Goal: Find contact information: Obtain details needed to contact an individual or organization

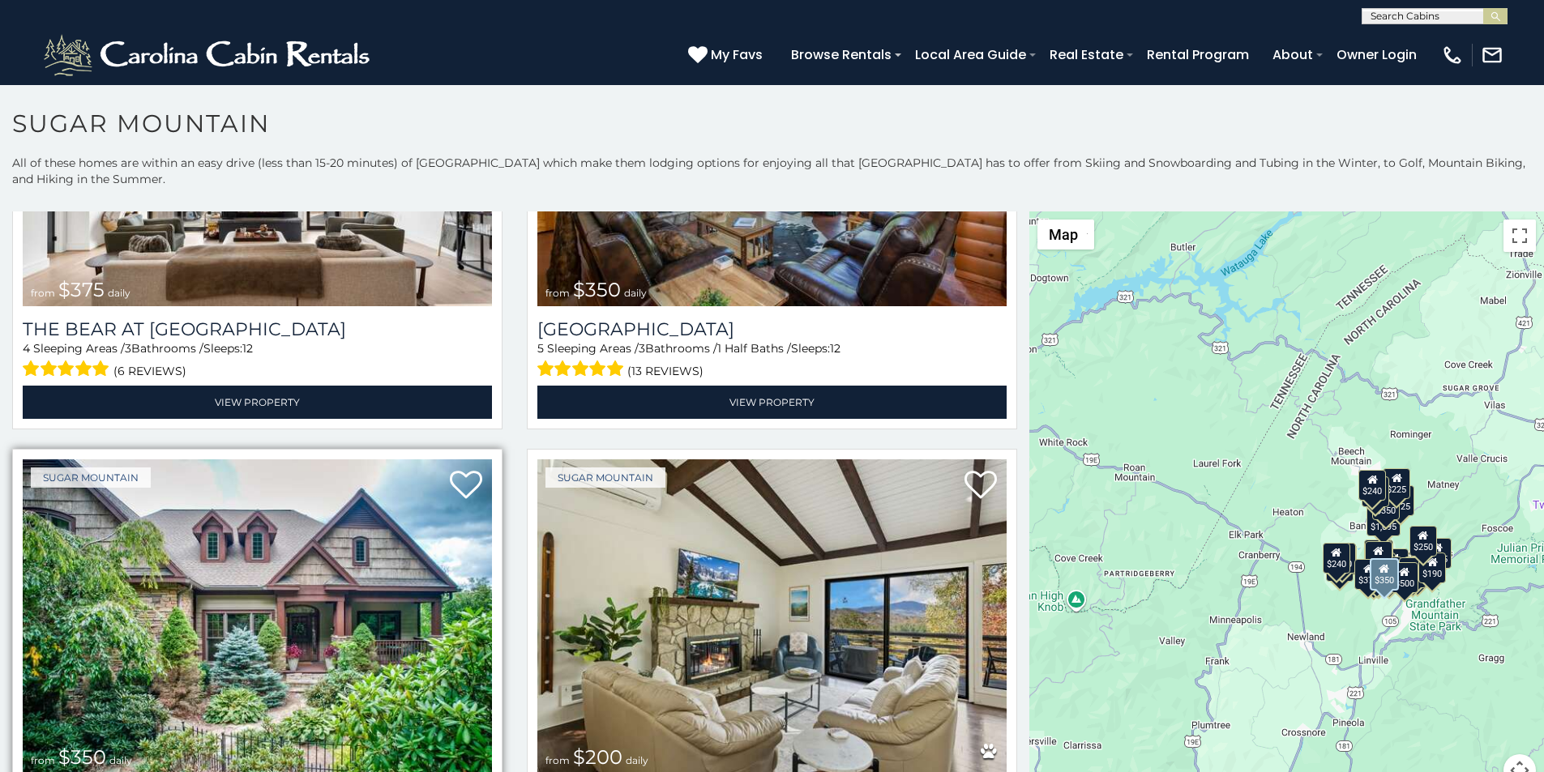
scroll to position [304, 0]
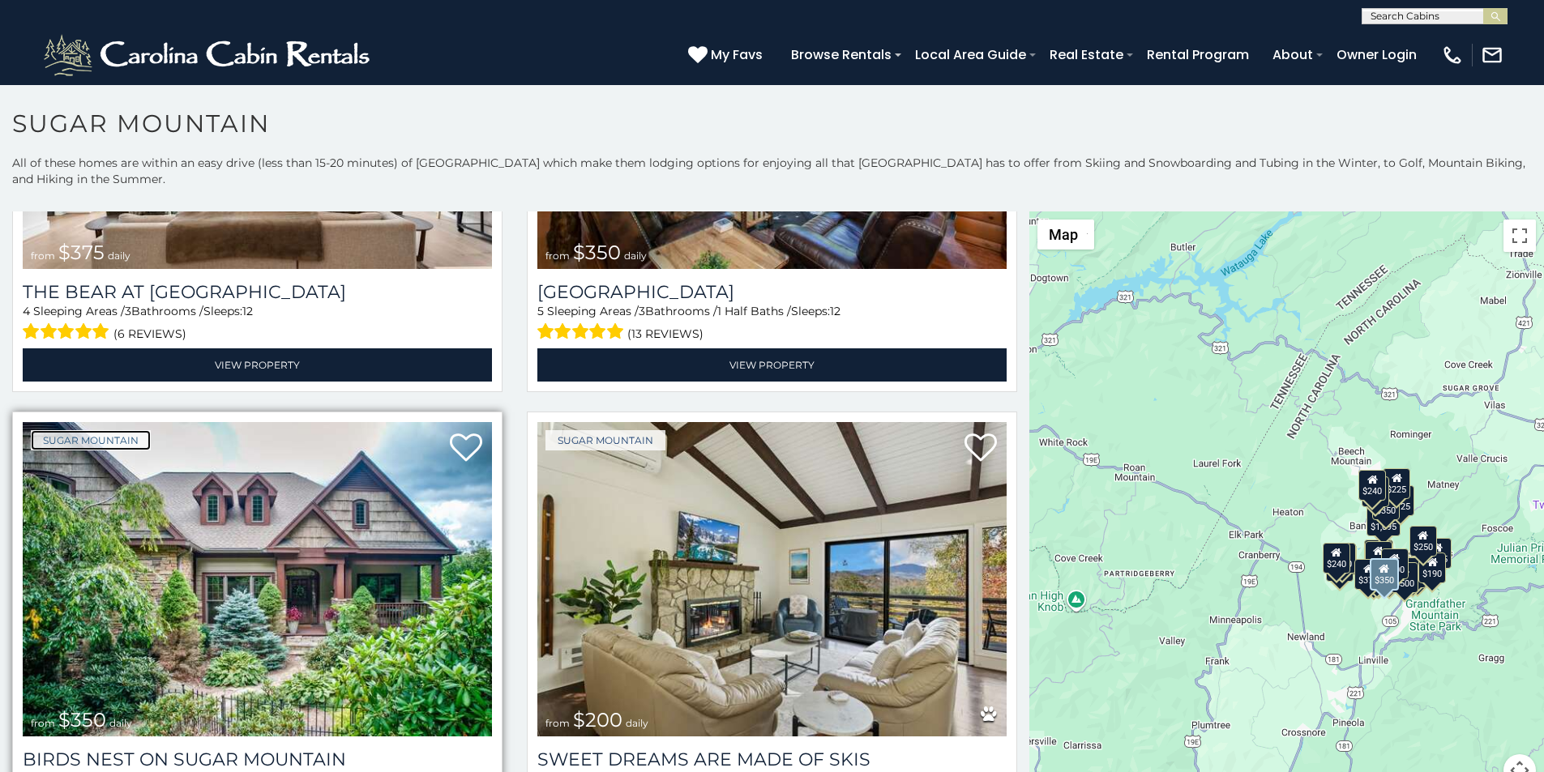
click at [53, 430] on link "Sugar Mountain" at bounding box center [91, 440] width 120 height 20
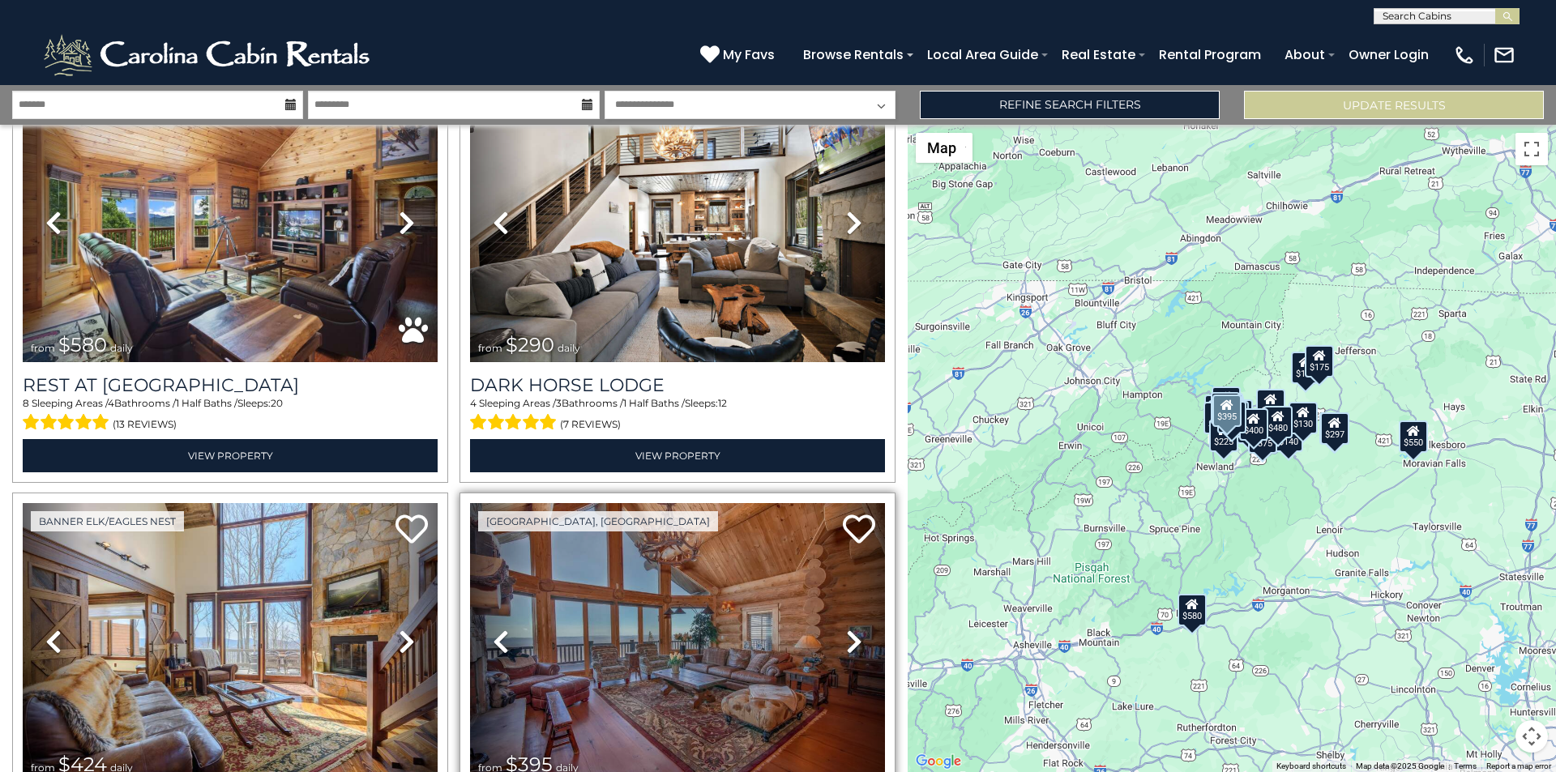
scroll to position [1047, 0]
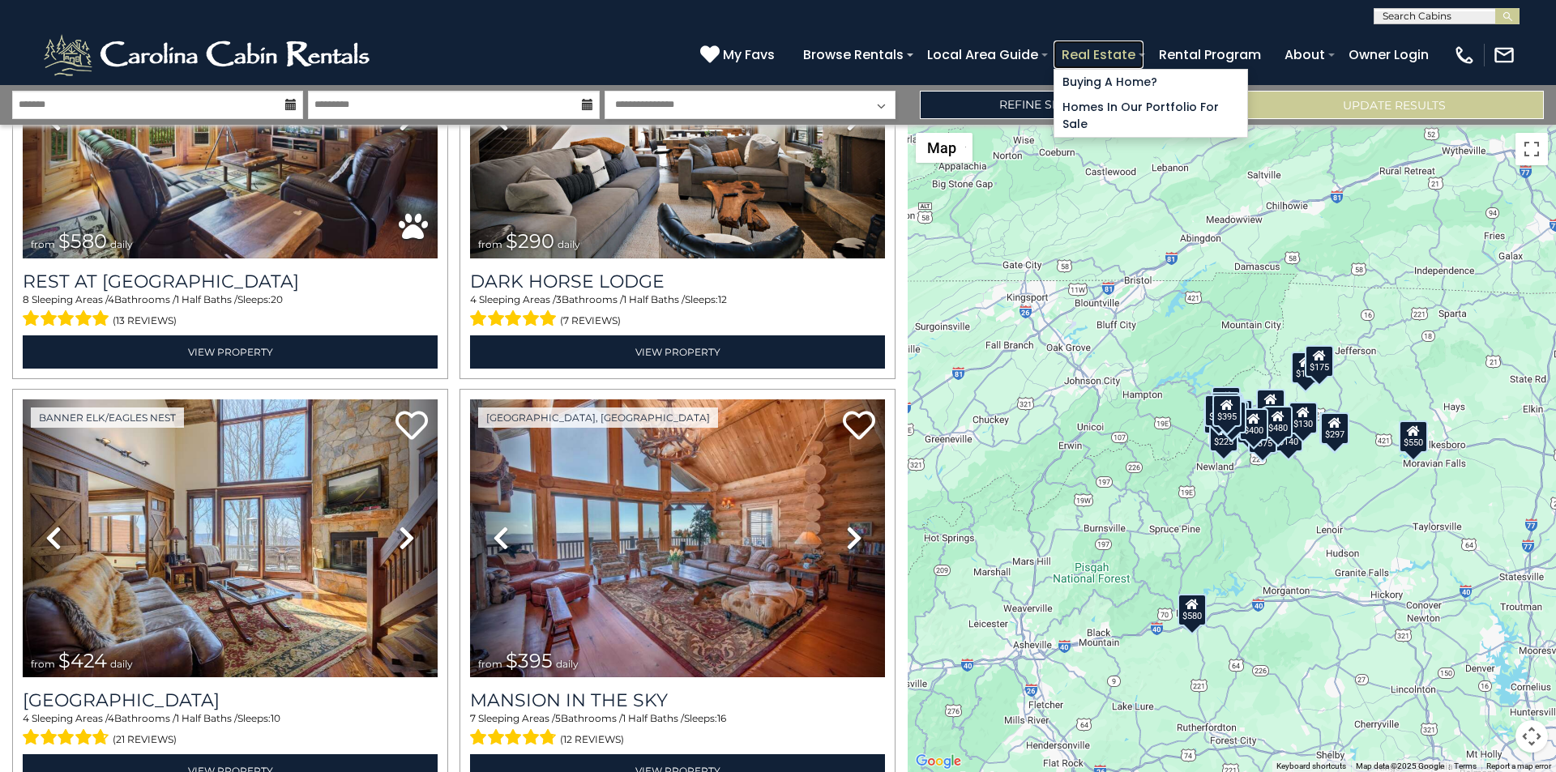
click at [1143, 48] on link "Real Estate" at bounding box center [1098, 55] width 90 height 28
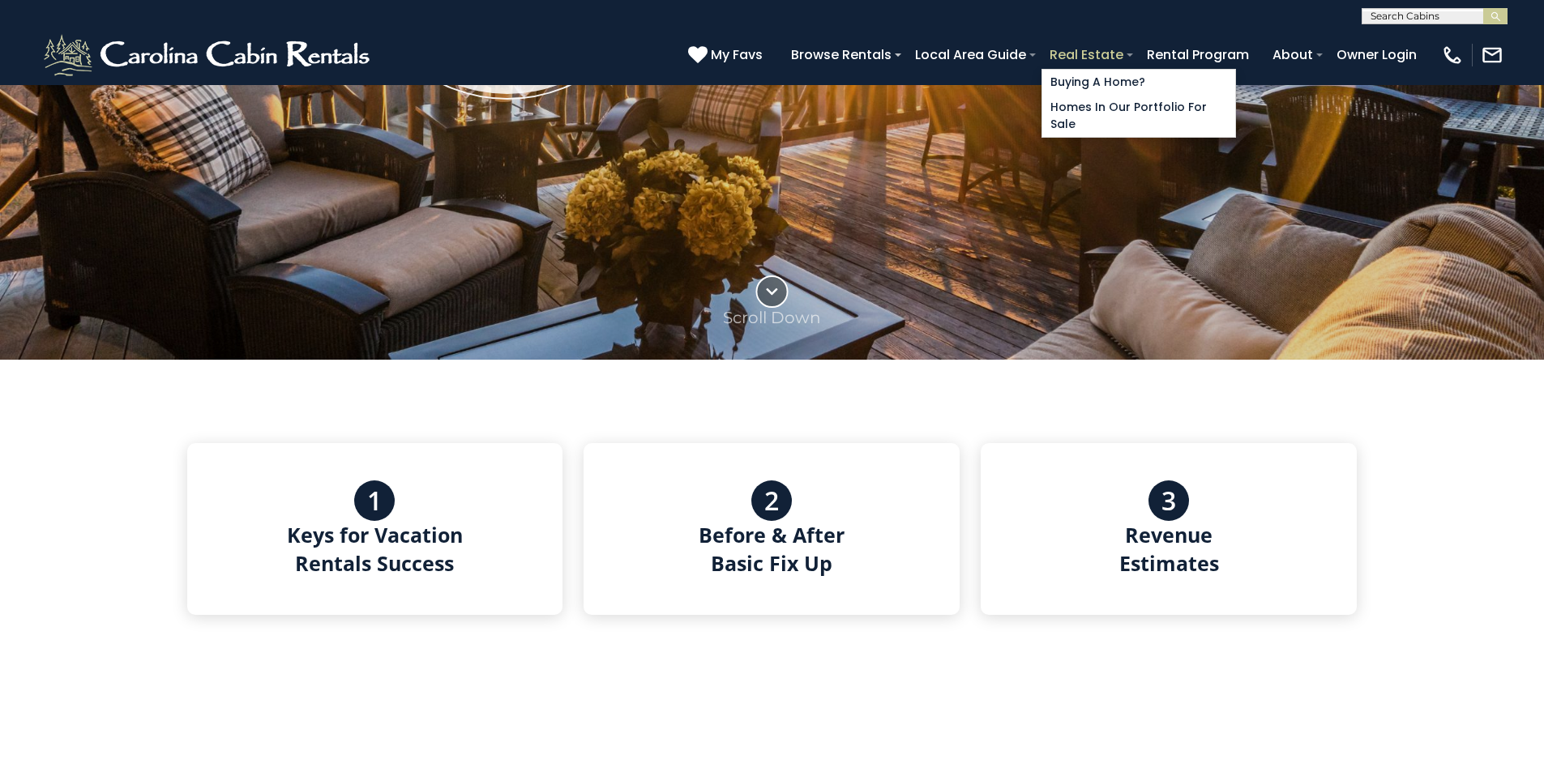
scroll to position [540, 0]
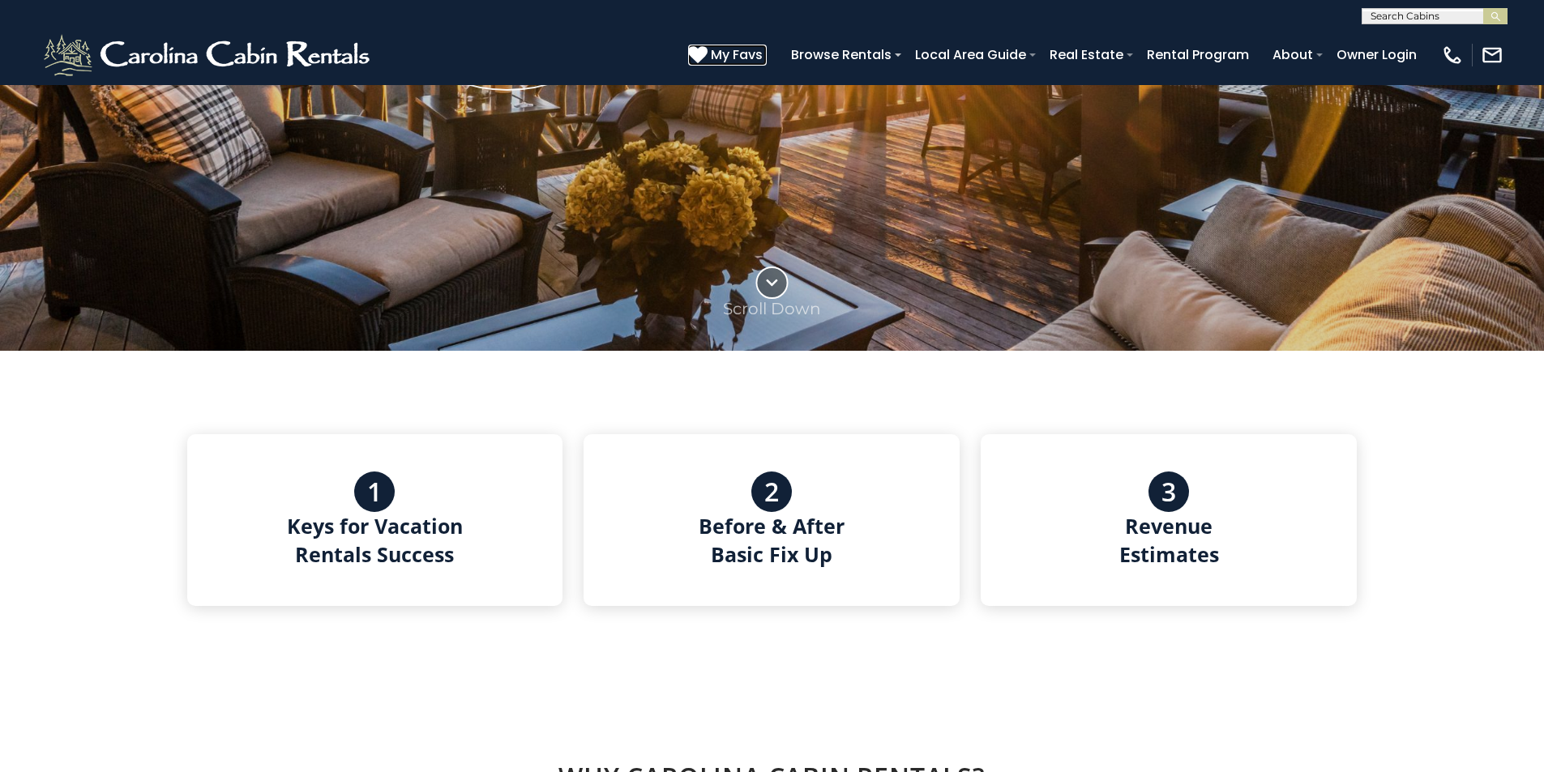
click at [707, 47] on icon at bounding box center [697, 54] width 19 height 19
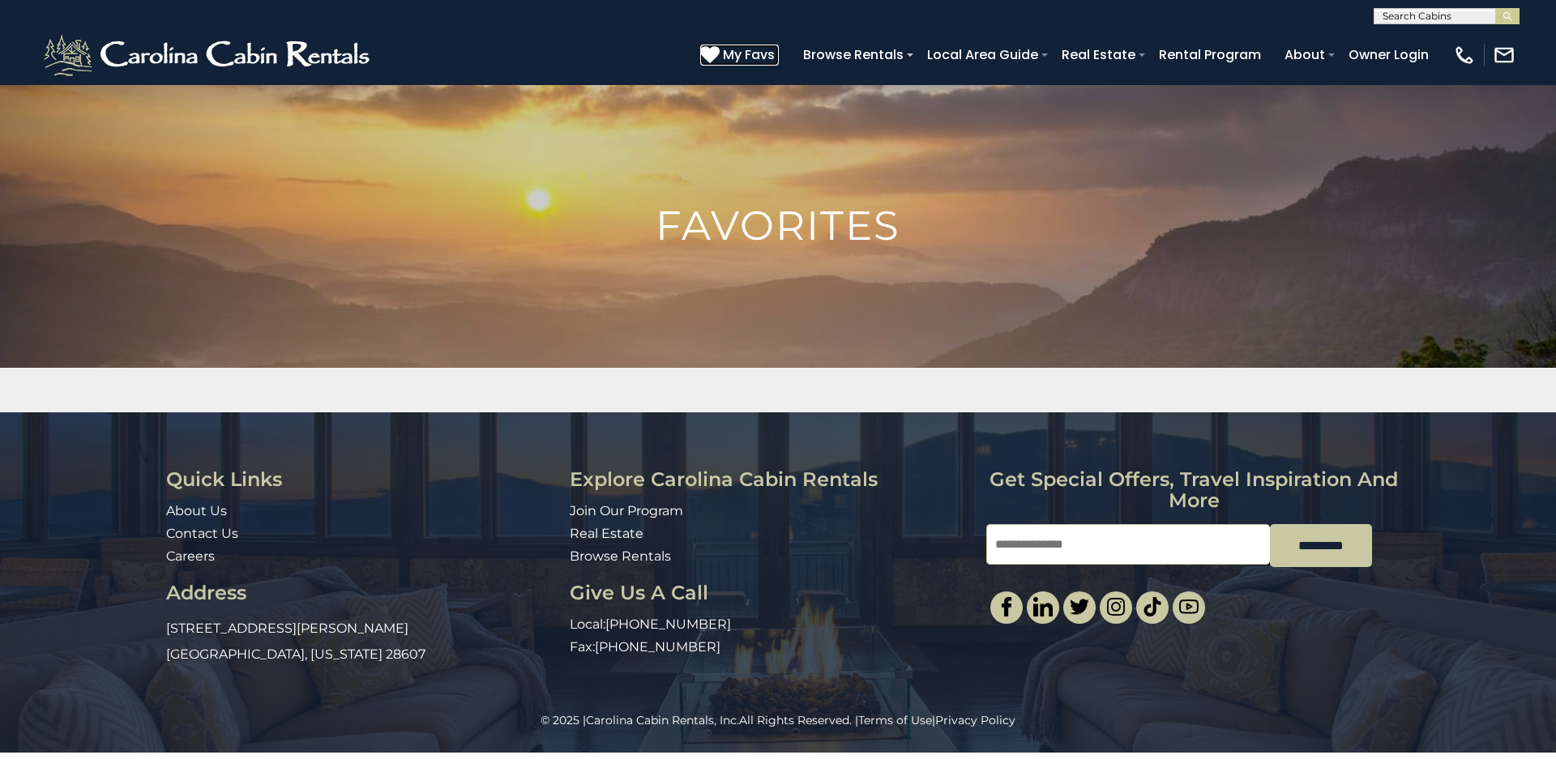
click at [719, 48] on icon at bounding box center [709, 54] width 19 height 19
click at [178, 530] on link "Contact Us" at bounding box center [202, 533] width 72 height 15
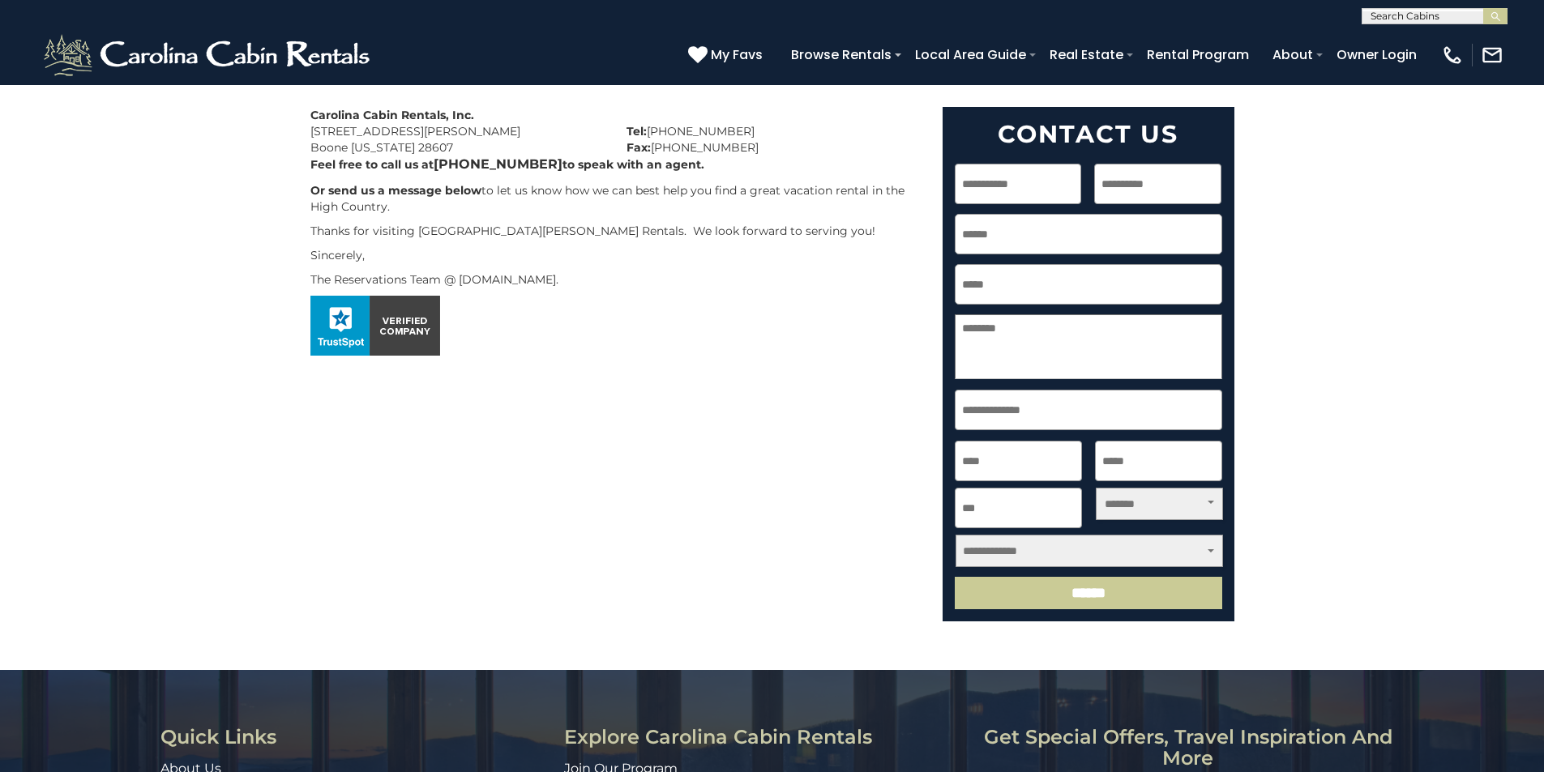
click at [1053, 430] on input "Street Address" at bounding box center [1087, 410] width 267 height 41
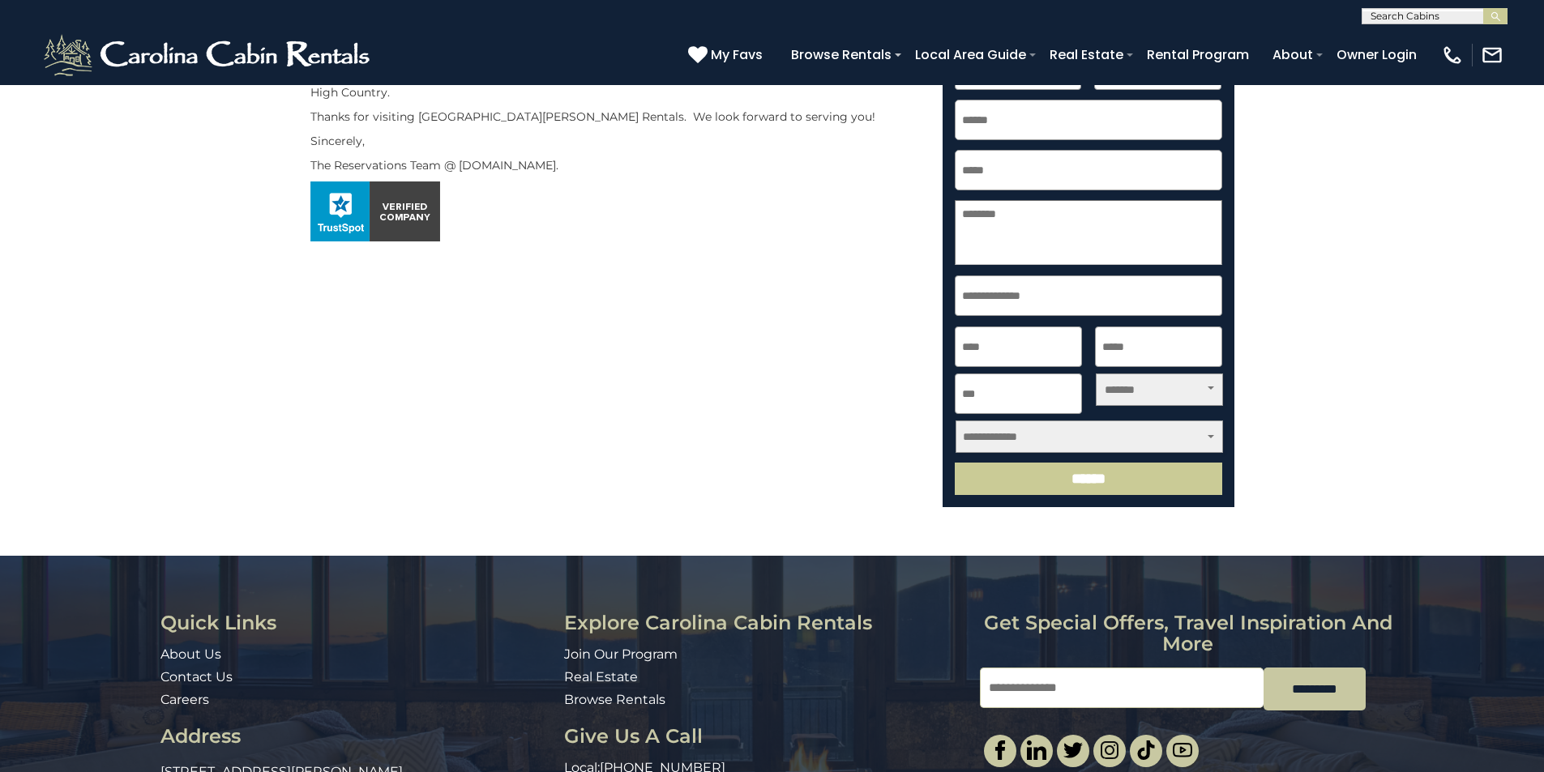
scroll to position [203, 0]
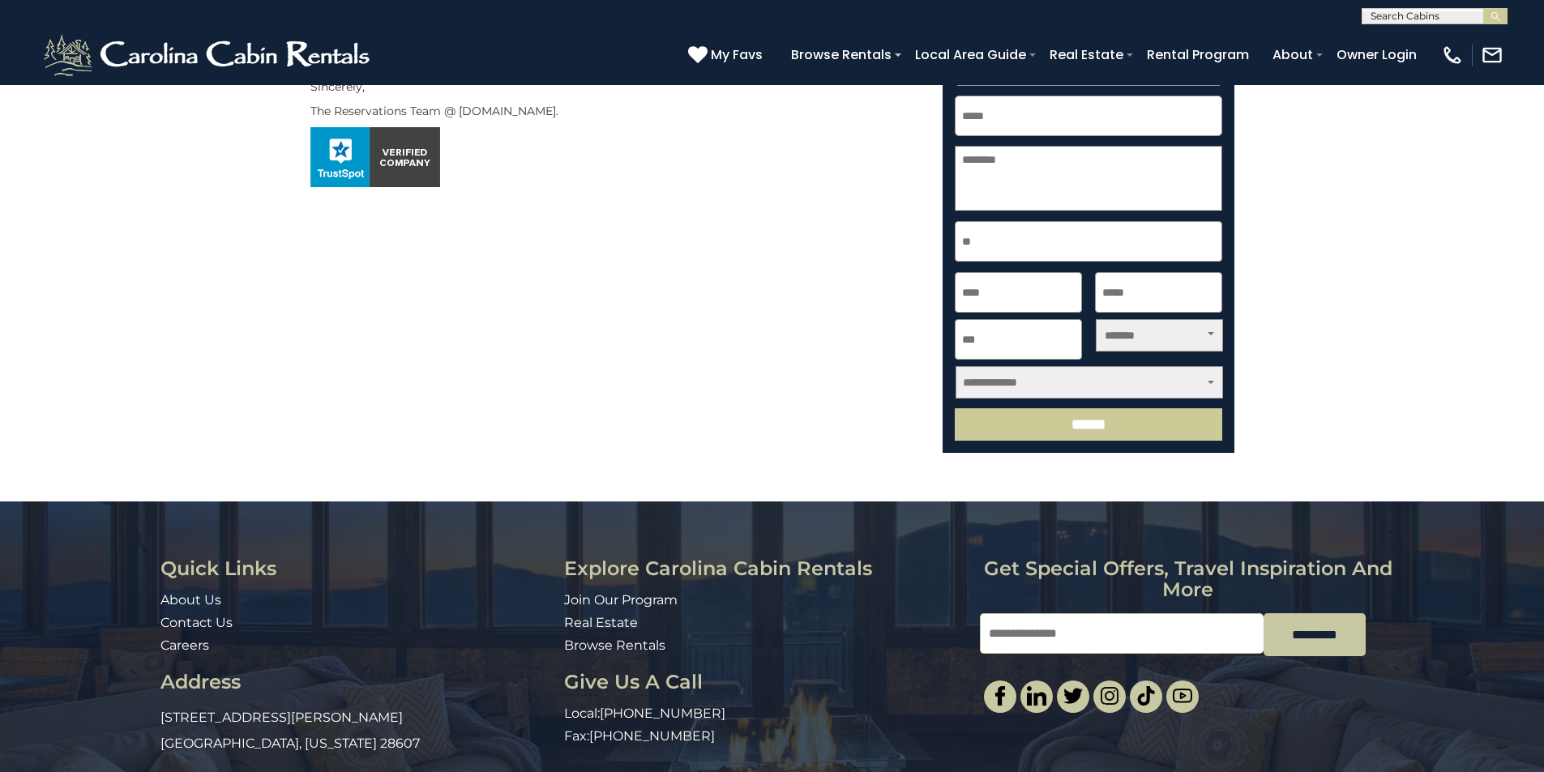
type input "**"
click at [1121, 352] on select "**********" at bounding box center [1158, 335] width 127 height 32
click at [510, 195] on div "Carolina Cabin Rentals, Inc. [STREET_ADDRESS][PERSON_NAME][US_STATE] Tel: [PHON…" at bounding box center [614, 66] width 632 height 257
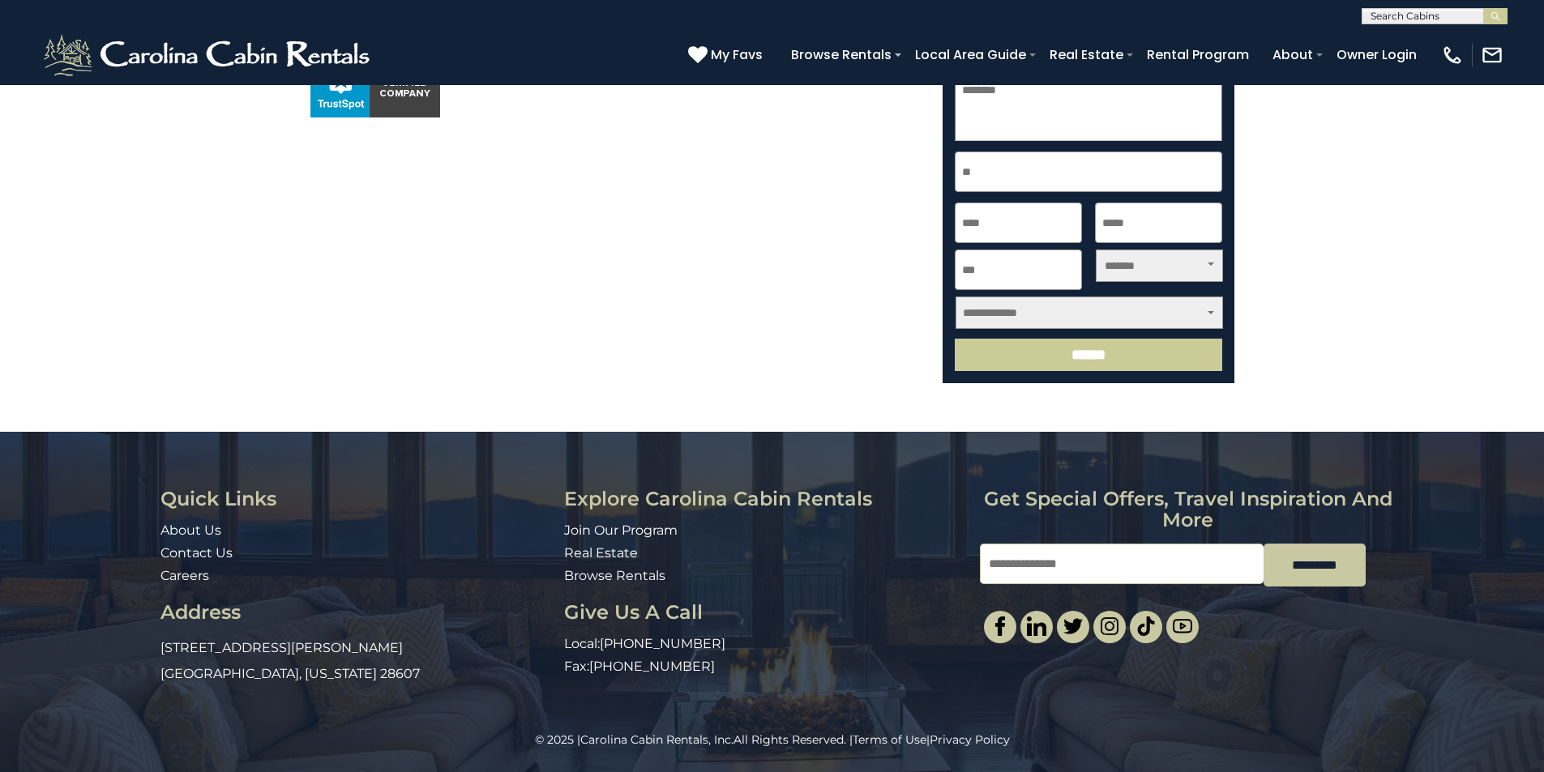
scroll to position [472, 0]
click at [1053, 532] on h3 "Get special offers, travel inspiration and more" at bounding box center [1188, 510] width 416 height 43
click at [1008, 767] on div "© 2025 | Carolina Cabin Rentals, Inc. All Rights Reserved. | Terms of Use | Pri…" at bounding box center [772, 752] width 1544 height 41
